Goal: Transaction & Acquisition: Purchase product/service

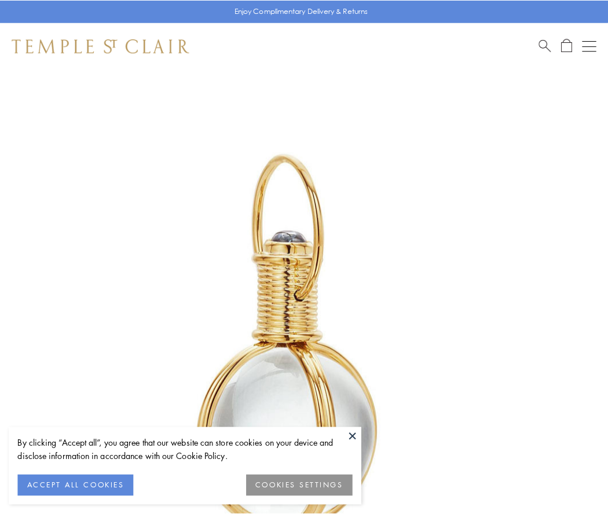
scroll to position [302, 0]
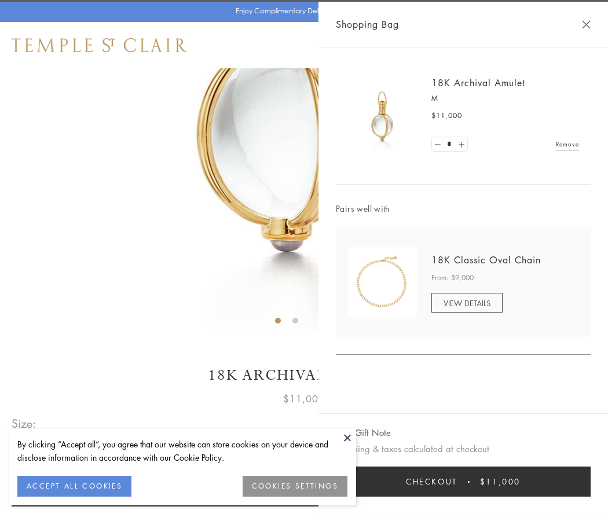
click at [463, 481] on button "Checkout $11,000" at bounding box center [463, 481] width 255 height 30
